Goal: Information Seeking & Learning: Learn about a topic

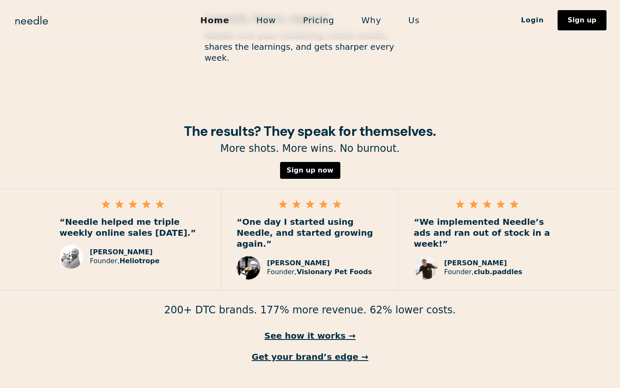
scroll to position [1156, 0]
drag, startPoint x: 281, startPoint y: 208, endPoint x: 331, endPoint y: 212, distance: 49.9
click at [331, 216] on p "“One day I started using Needle, and started growing again.”" at bounding box center [310, 232] width 146 height 33
click at [334, 216] on p "“One day I started using Needle, and started growing again.”" at bounding box center [310, 232] width 146 height 33
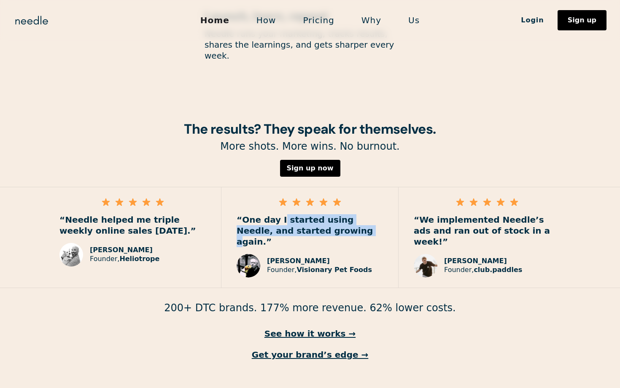
drag, startPoint x: 277, startPoint y: 198, endPoint x: 308, endPoint y: 205, distance: 31.2
click at [308, 214] on p "“One day I started using Needle, and started growing again.”" at bounding box center [310, 230] width 146 height 33
click at [312, 214] on p "“One day I started using Needle, and started growing again.”" at bounding box center [310, 230] width 146 height 33
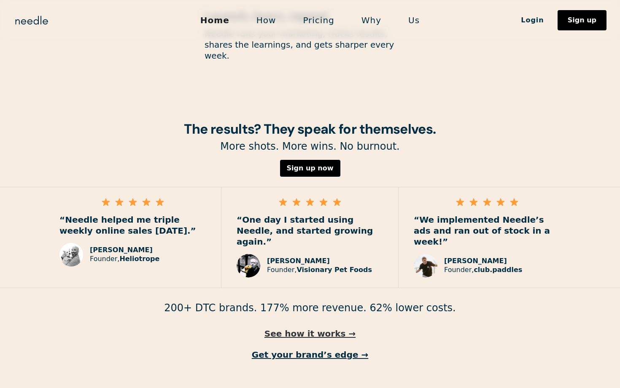
click at [321, 328] on link "See how it works →" at bounding box center [310, 333] width 620 height 11
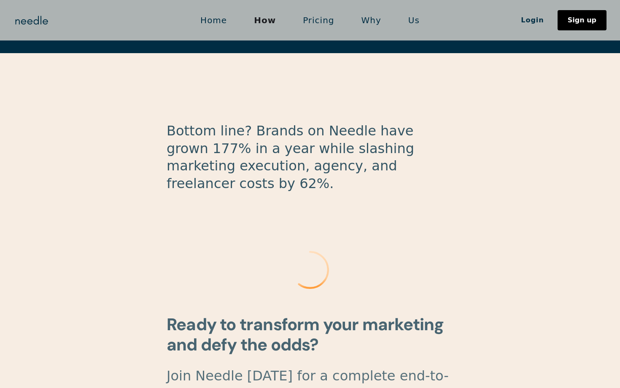
scroll to position [2158, 0]
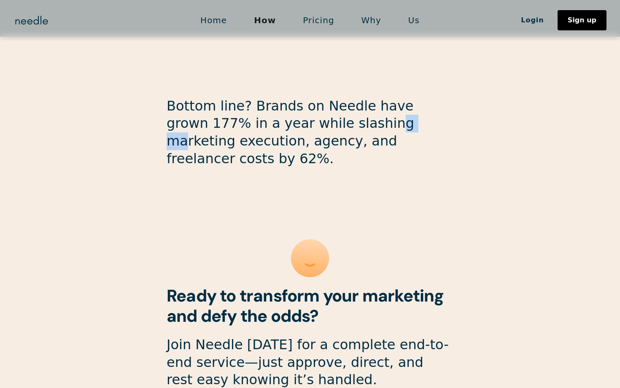
drag, startPoint x: 293, startPoint y: 62, endPoint x: 320, endPoint y: 66, distance: 27.7
click at [320, 97] on p "Bottom line? Brands on Needle have grown 177% in a year while slashing marketin…" at bounding box center [310, 132] width 287 height 70
click at [334, 97] on p "Bottom line? Brands on Needle have grown 177% in a year while slashing marketin…" at bounding box center [310, 132] width 287 height 70
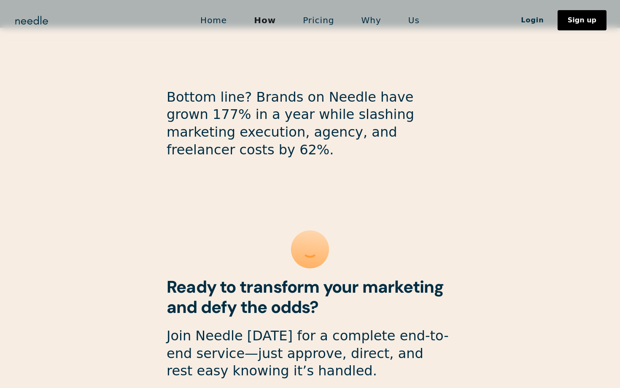
scroll to position [2169, 0]
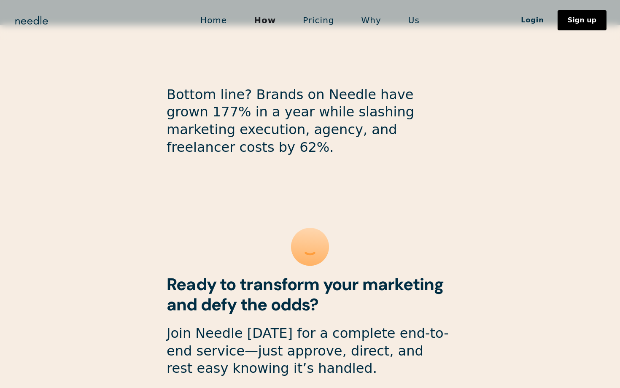
drag, startPoint x: 275, startPoint y: 65, endPoint x: 314, endPoint y: 64, distance: 39.2
click at [314, 86] on p "Bottom line? Brands on Needle have grown 177% in a year while slashing marketin…" at bounding box center [310, 121] width 287 height 70
click at [332, 86] on p "Bottom line? Brands on Needle have grown 177% in a year while slashing marketin…" at bounding box center [310, 121] width 287 height 70
drag, startPoint x: 283, startPoint y: 75, endPoint x: 331, endPoint y: 81, distance: 47.5
click at [331, 86] on p "Bottom line? Brands on Needle have grown 177% in a year while slashing marketin…" at bounding box center [310, 121] width 287 height 70
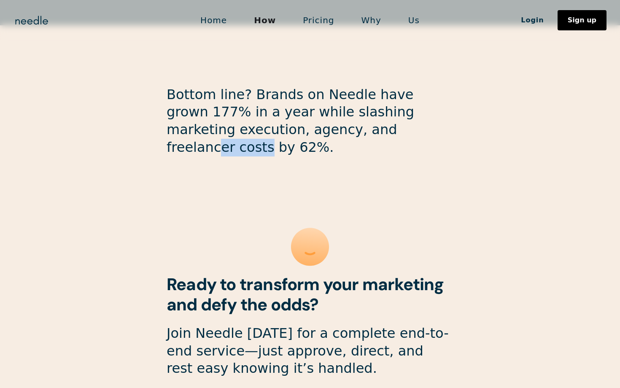
click at [348, 86] on p "Bottom line? Brands on Needle have grown 177% in a year while slashing marketin…" at bounding box center [310, 121] width 287 height 70
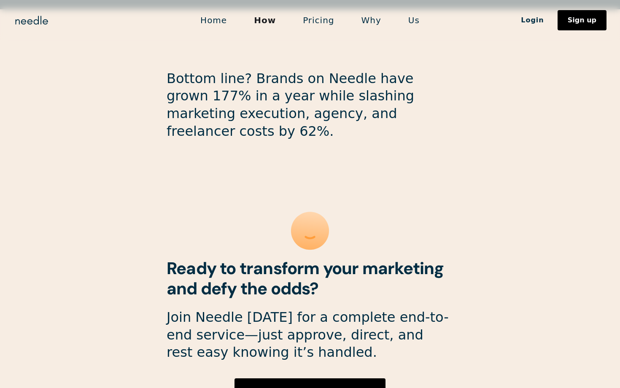
scroll to position [2234, 0]
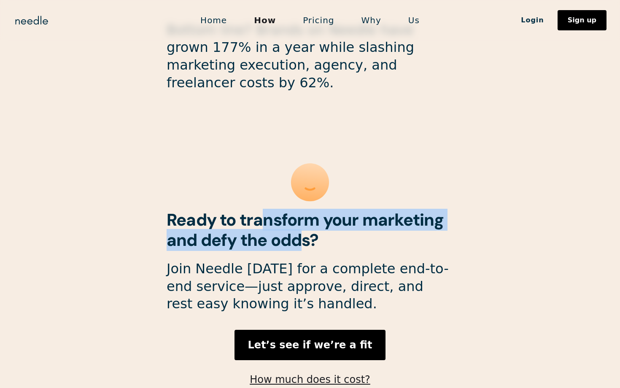
drag, startPoint x: 261, startPoint y: 156, endPoint x: 300, endPoint y: 159, distance: 38.4
click at [300, 210] on h2 "Ready to transform your marketing and defy the odds?" at bounding box center [310, 230] width 287 height 40
click at [313, 210] on h2 "Ready to transform your marketing and defy the odds?" at bounding box center [310, 230] width 287 height 40
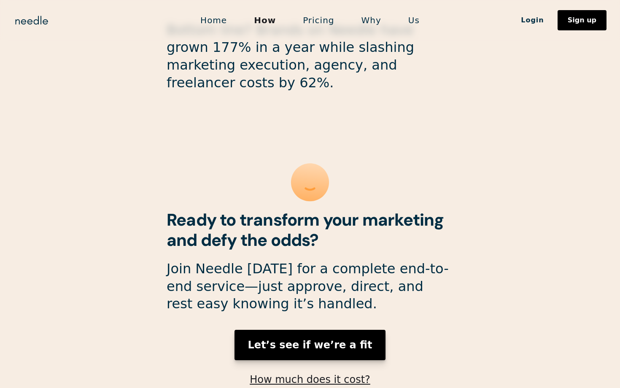
click at [309, 339] on strong "Let’s see if we’re a fit" at bounding box center [310, 345] width 124 height 12
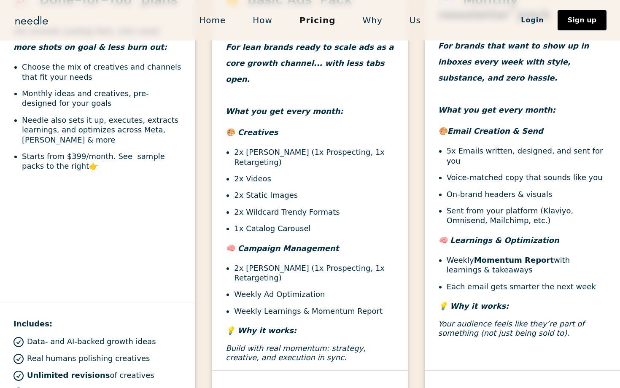
scroll to position [382, 0]
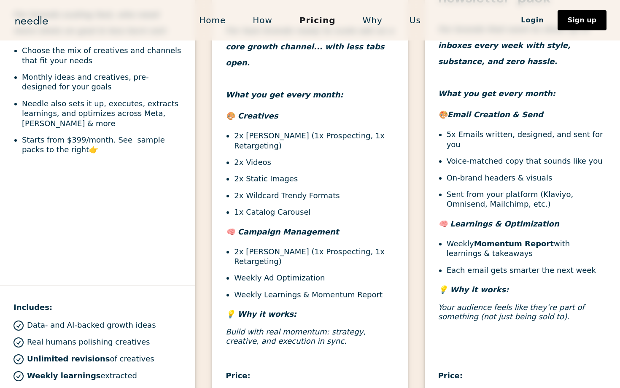
drag, startPoint x: 251, startPoint y: 263, endPoint x: 318, endPoint y: 271, distance: 67.9
click at [318, 271] on ul "2x Ad Campaigns (1x Prospecting, 1x Retargeting) Weekly Ad Optimization Weekly …" at bounding box center [310, 273] width 168 height 53
click at [326, 290] on li "Weekly Learnings & Momentum Report" at bounding box center [314, 295] width 160 height 10
drag, startPoint x: 245, startPoint y: 235, endPoint x: 288, endPoint y: 241, distance: 43.0
click at [288, 247] on li "2x Ad Campaigns (1x Prospecting, 1x Retargeting)" at bounding box center [314, 257] width 160 height 20
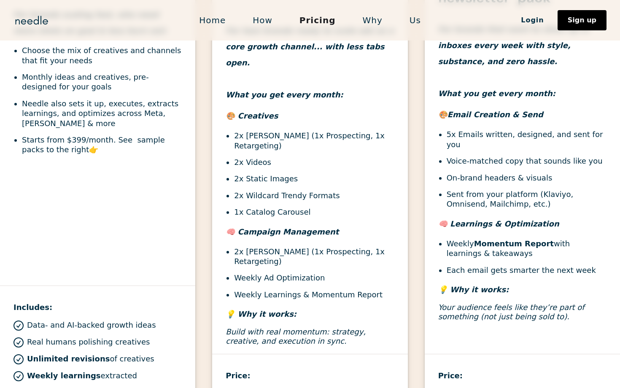
click at [298, 251] on ul "2x Ad Campaigns (1x Prospecting, 1x Retargeting) Weekly Ad Optimization Weekly …" at bounding box center [310, 273] width 168 height 53
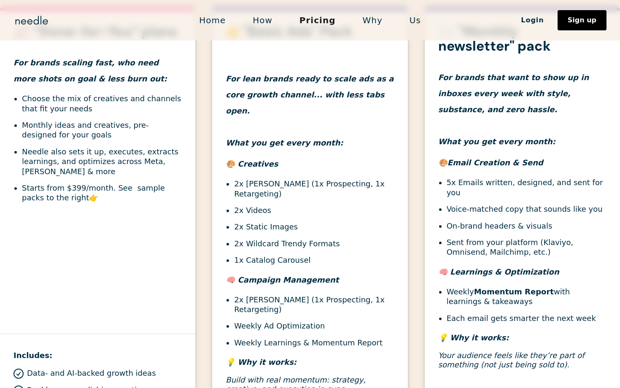
scroll to position [331, 0]
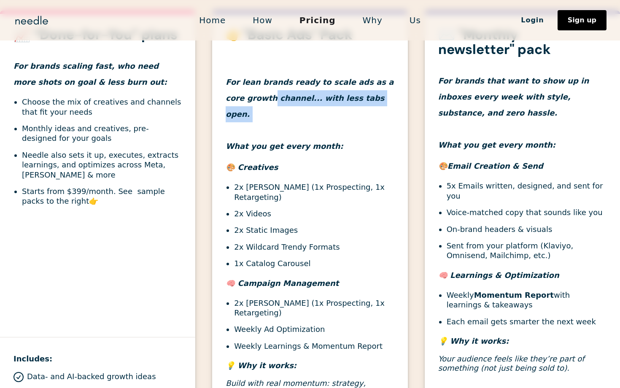
drag, startPoint x: 250, startPoint y: 104, endPoint x: 309, endPoint y: 110, distance: 59.4
click at [309, 110] on h4 "For lean brands ready to scale ads as a core growth channel... with less tabs o…" at bounding box center [310, 98] width 168 height 112
click at [317, 122] on h4 "For lean brands ready to scale ads as a core growth channel... with less tabs o…" at bounding box center [310, 98] width 168 height 112
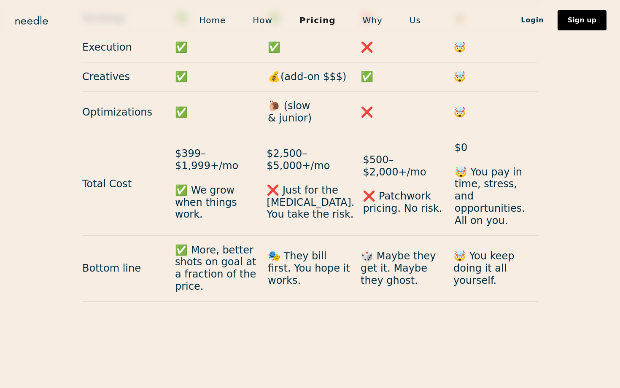
scroll to position [916, 0]
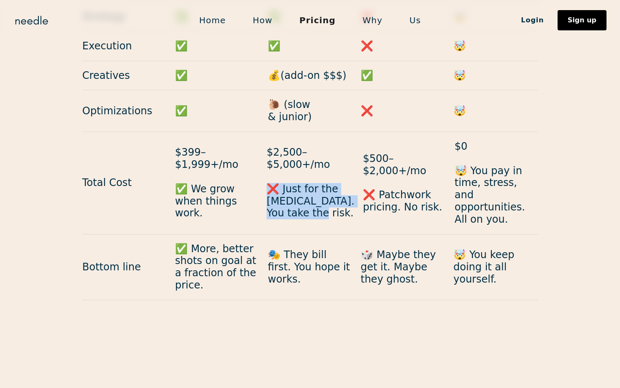
drag, startPoint x: 272, startPoint y: 154, endPoint x: 297, endPoint y: 186, distance: 40.5
click at [297, 186] on div "Total Cost $399–$1,999+/mo ✅ We grow when things work. $2,500–$5,000+/mo ❌ Just…" at bounding box center [309, 183] width 455 height 102
click at [302, 234] on div "Bottom line ✅ More, better shots on goal at a fraction of the price. 🎭 They bil…" at bounding box center [309, 267] width 455 height 66
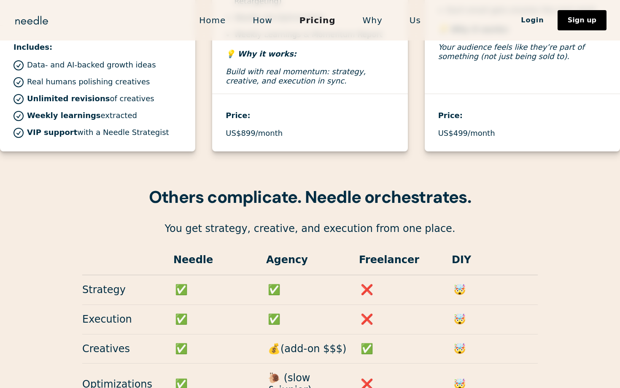
scroll to position [645, 0]
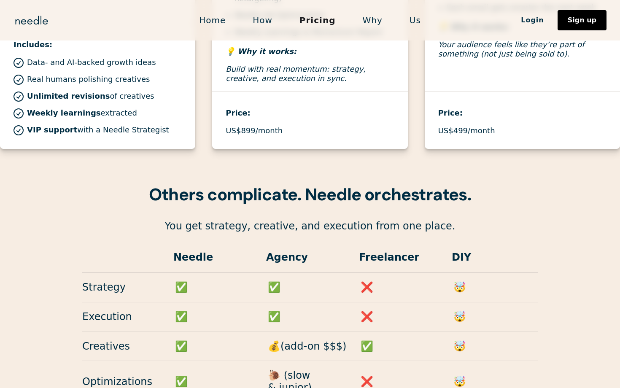
click at [315, 140] on body "Home How Pricing Why Us Login Sign up Login Sign up Growth stalled? These are t…" at bounding box center [310, 344] width 620 height 1978
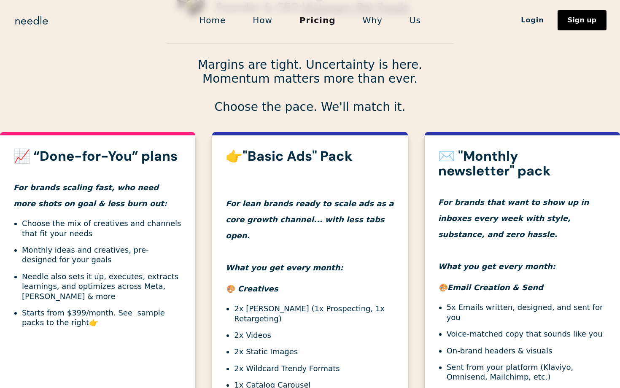
scroll to position [0, 0]
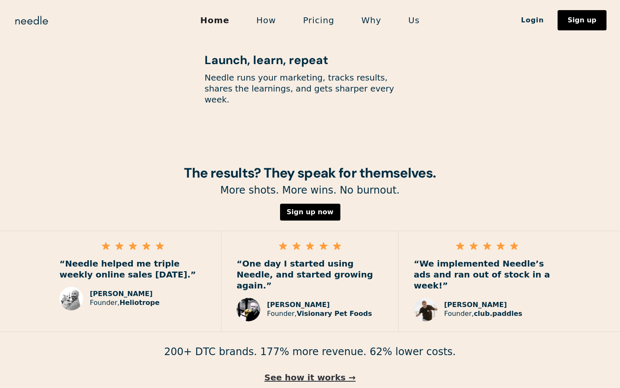
scroll to position [1158, 0]
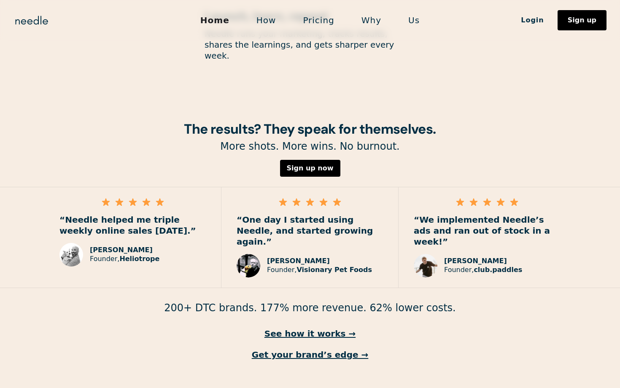
click at [327, 20] on link "Pricing" at bounding box center [318, 20] width 58 height 18
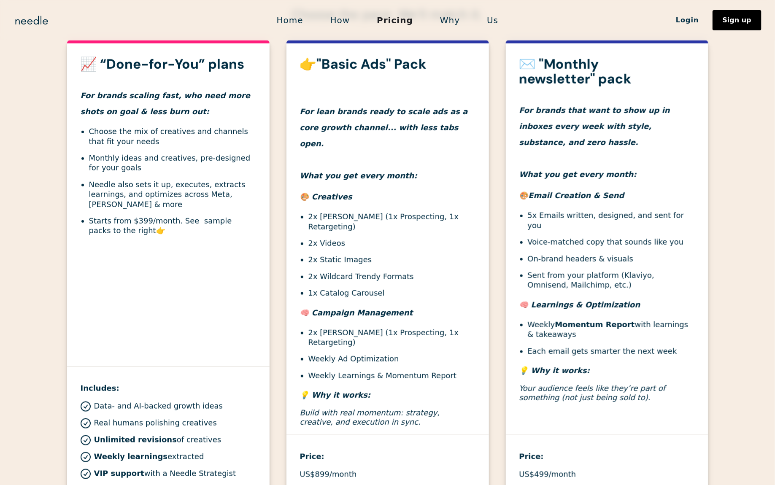
scroll to position [302, 0]
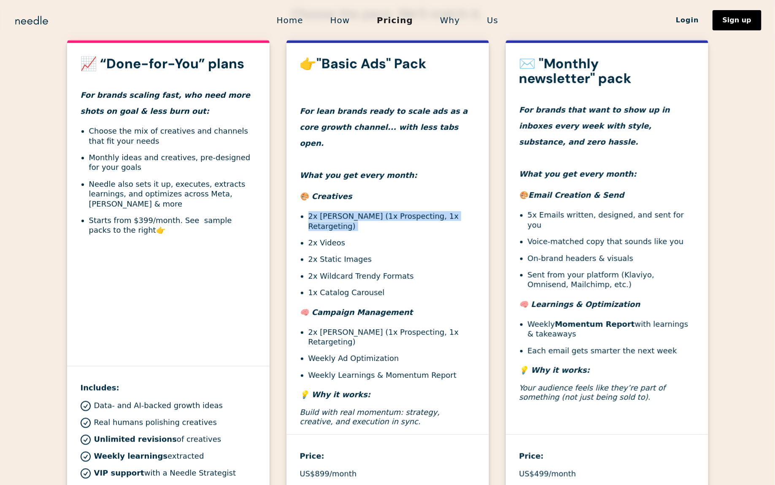
drag, startPoint x: 309, startPoint y: 195, endPoint x: 341, endPoint y: 219, distance: 39.7
click at [341, 219] on ul "2x [PERSON_NAME] (1x Prospecting, 1x Retargeting) 2x Videos 2x Static Images 2x…" at bounding box center [387, 254] width 175 height 86
click at [365, 254] on li "2x Static Images" at bounding box center [391, 259] width 167 height 10
drag, startPoint x: 295, startPoint y: 191, endPoint x: 340, endPoint y: 248, distance: 72.3
click at [340, 248] on div "👉"Basic Ads" Pack For lean brands ready to scale ads as a core growth channel..…" at bounding box center [387, 246] width 202 height 378
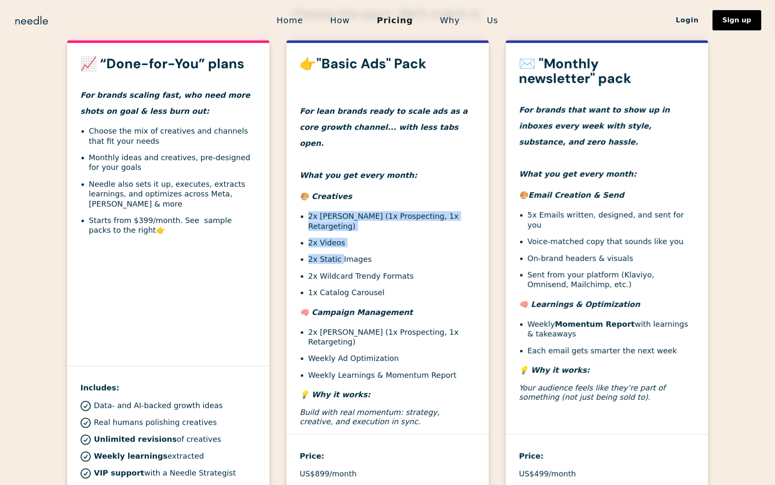
click at [363, 288] on li "1x Catalog Carousel" at bounding box center [391, 293] width 167 height 10
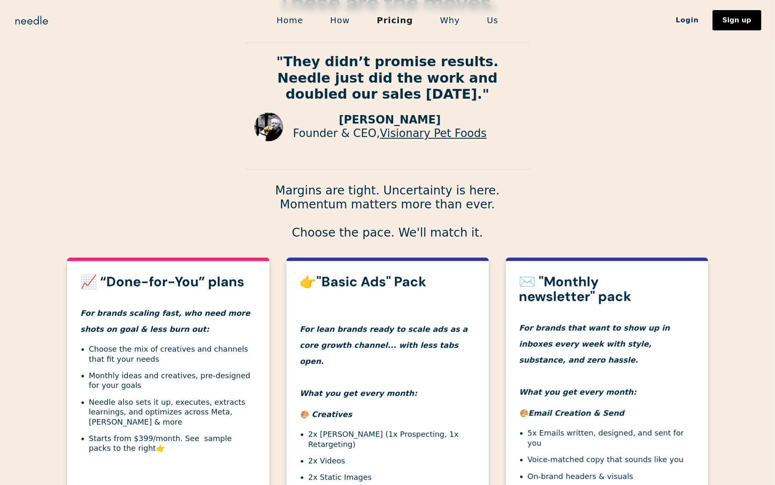
scroll to position [0, 0]
